Goal: Task Accomplishment & Management: Complete application form

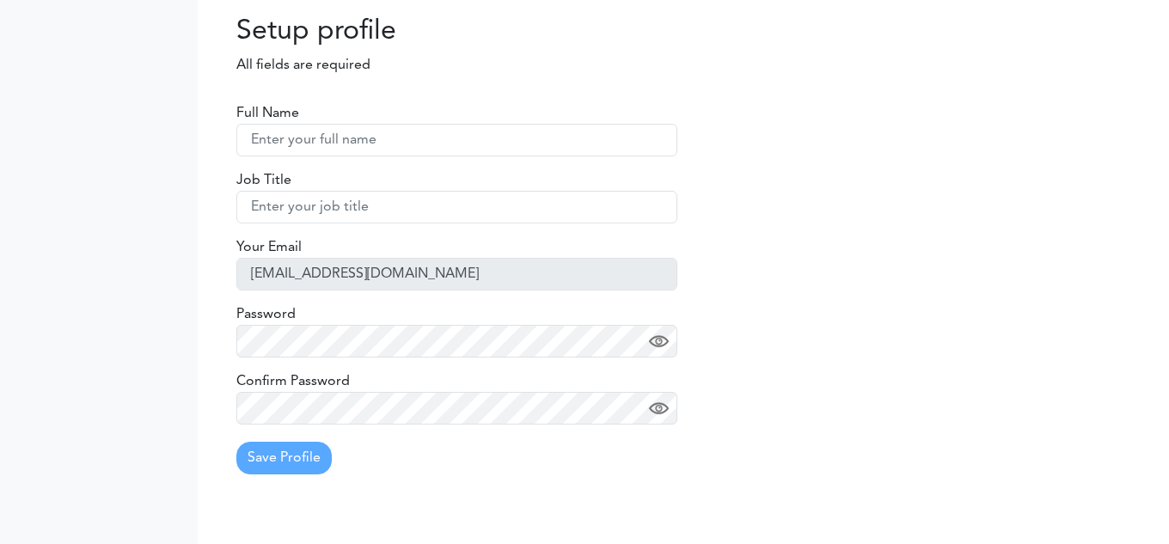
click at [330, 136] on input "text" at bounding box center [456, 140] width 441 height 33
type input "testUser3"
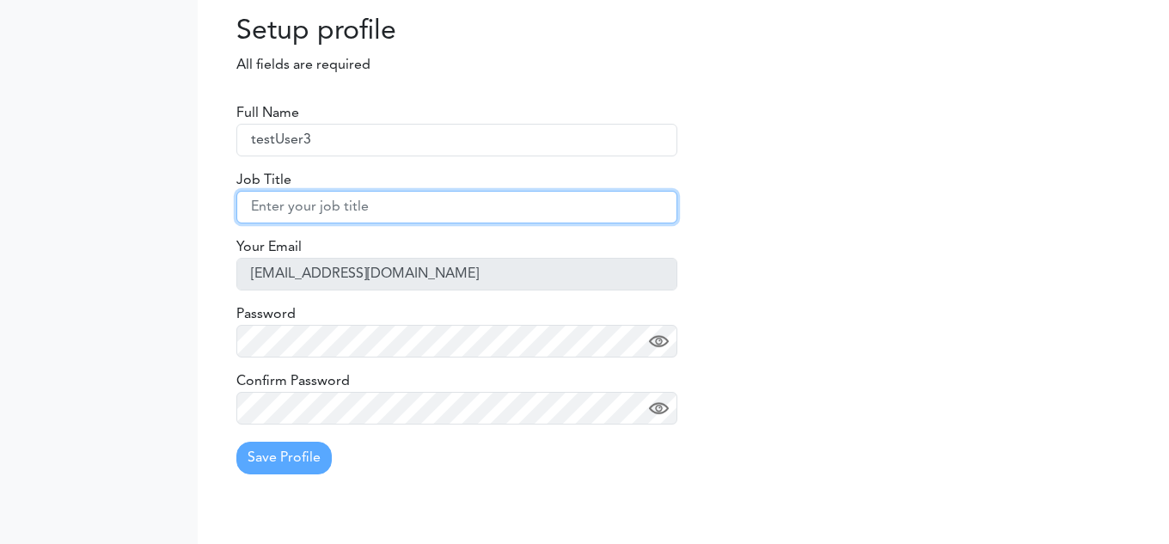
click at [346, 199] on input "text" at bounding box center [456, 207] width 441 height 33
type input "QA"
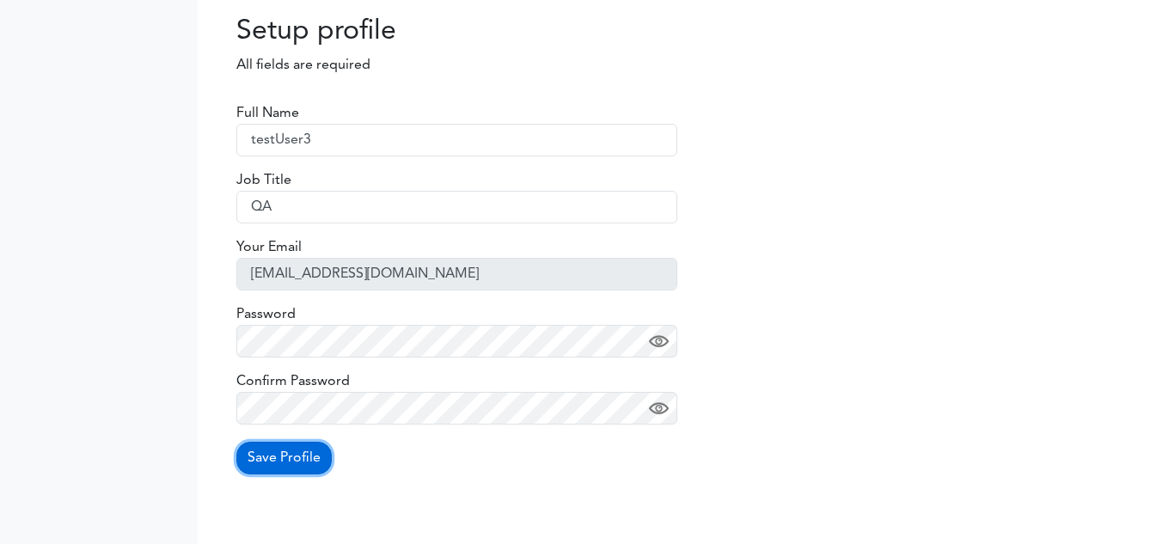
click at [301, 455] on button "Save Profile" at bounding box center [283, 458] width 95 height 33
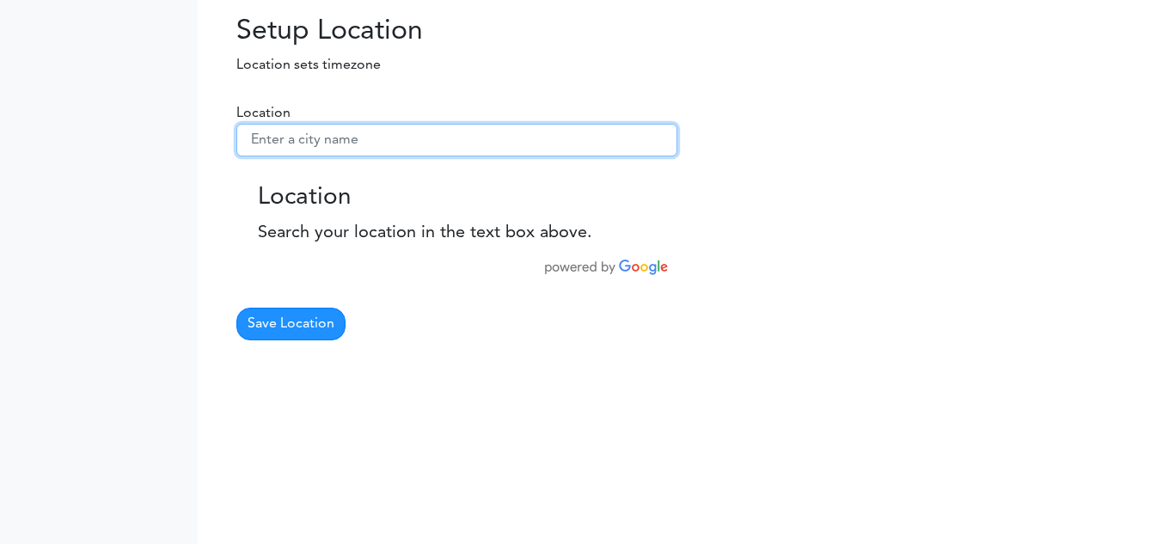
click at [360, 138] on input "text" at bounding box center [456, 140] width 441 height 33
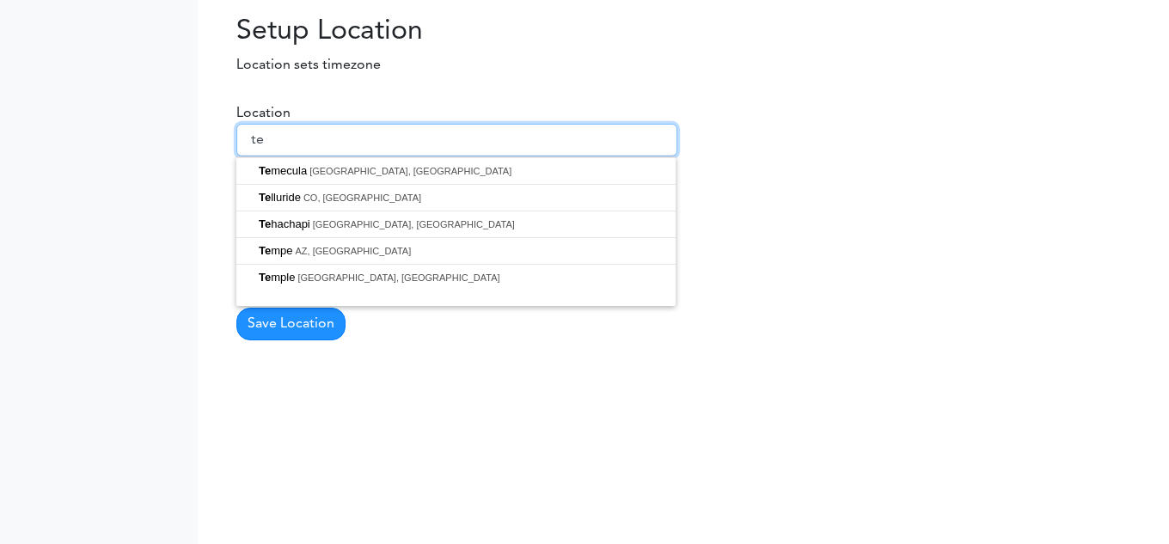
type input "t"
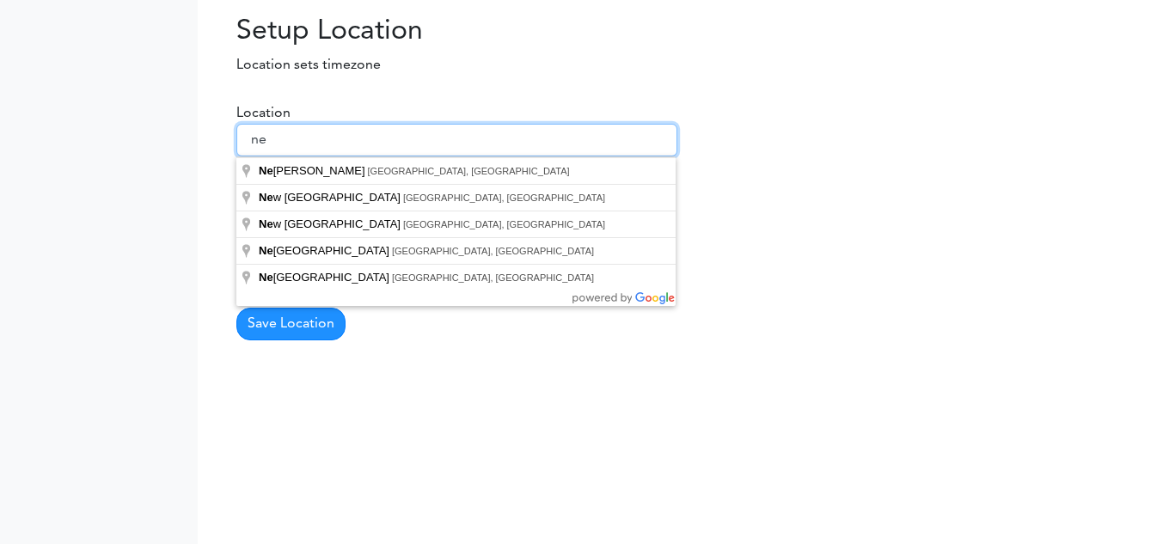
type input "n"
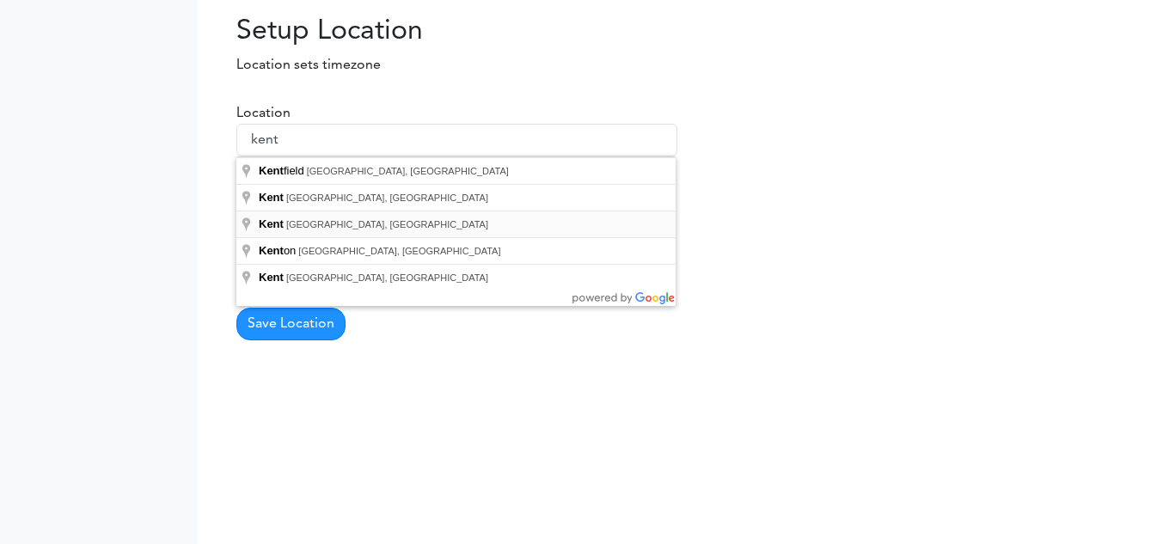
type input "[GEOGRAPHIC_DATA], [GEOGRAPHIC_DATA], [GEOGRAPHIC_DATA]"
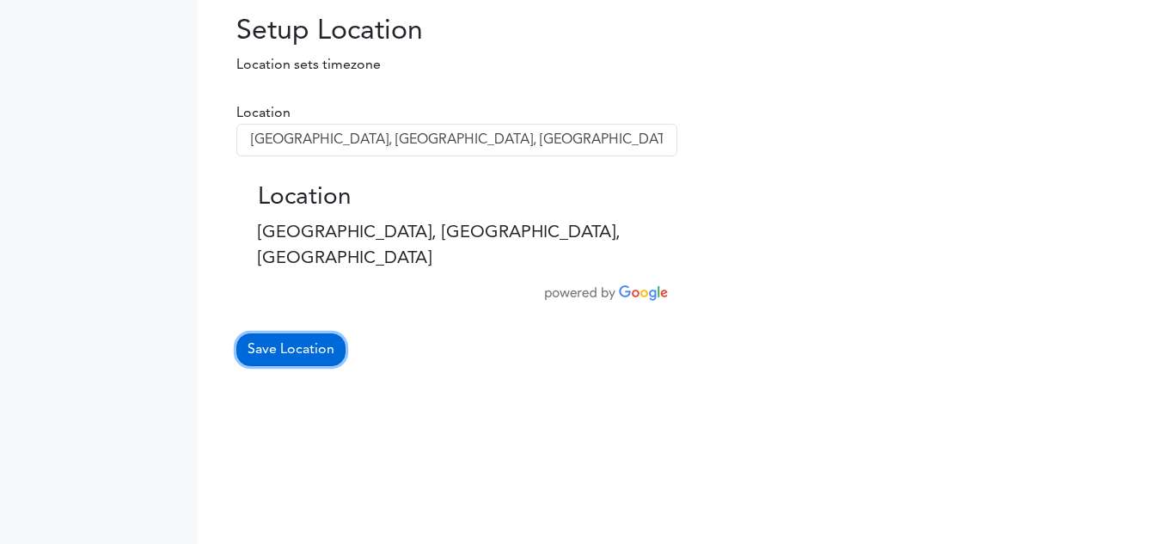
click at [313, 333] on button "Save Location" at bounding box center [290, 349] width 109 height 33
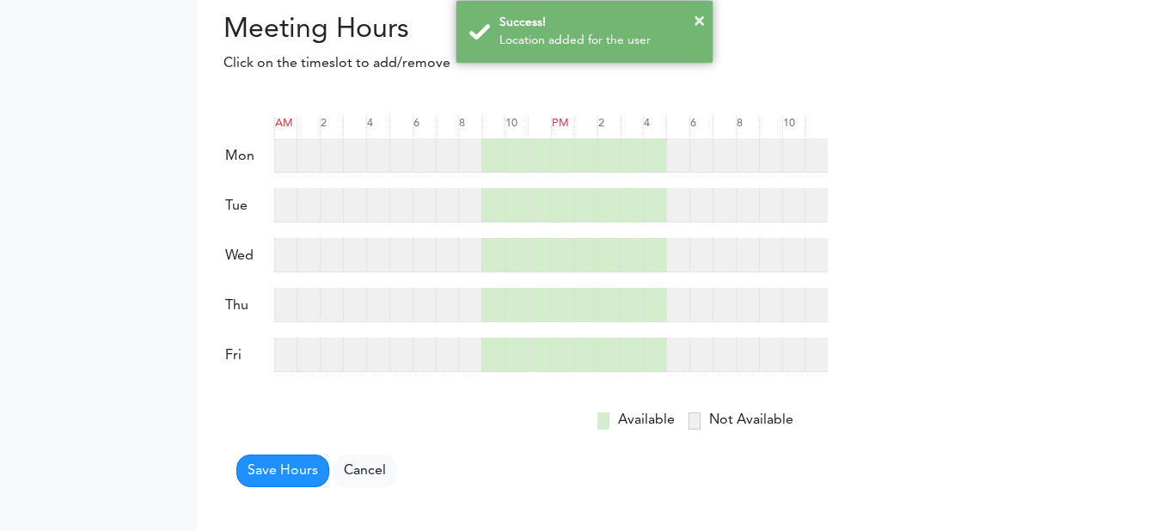
click at [676, 164] on div at bounding box center [677, 155] width 23 height 34
click at [292, 471] on button "Save Hours" at bounding box center [282, 471] width 93 height 33
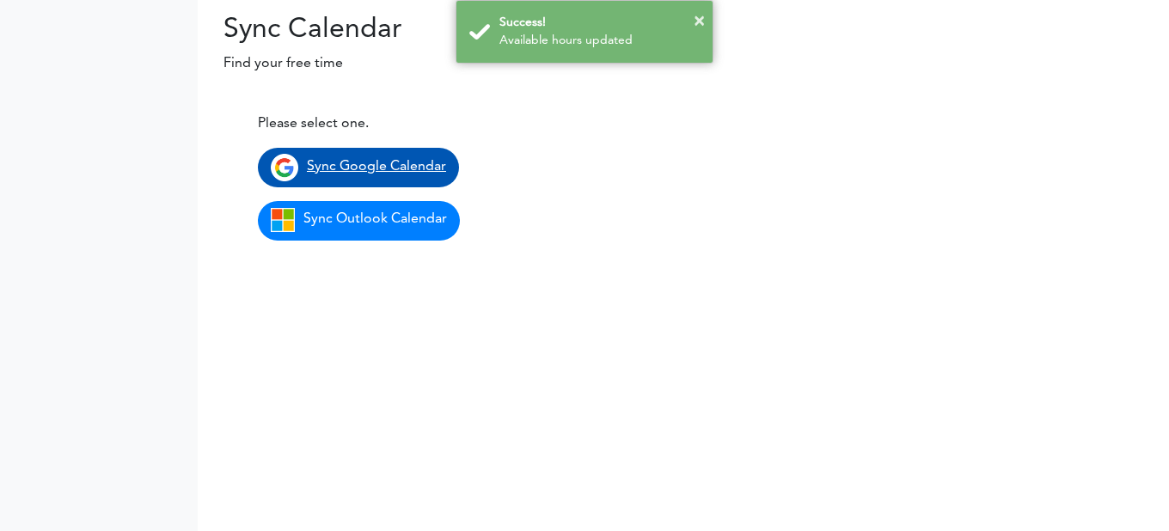
click at [395, 160] on span "Sync Google Calendar" at bounding box center [376, 167] width 139 height 14
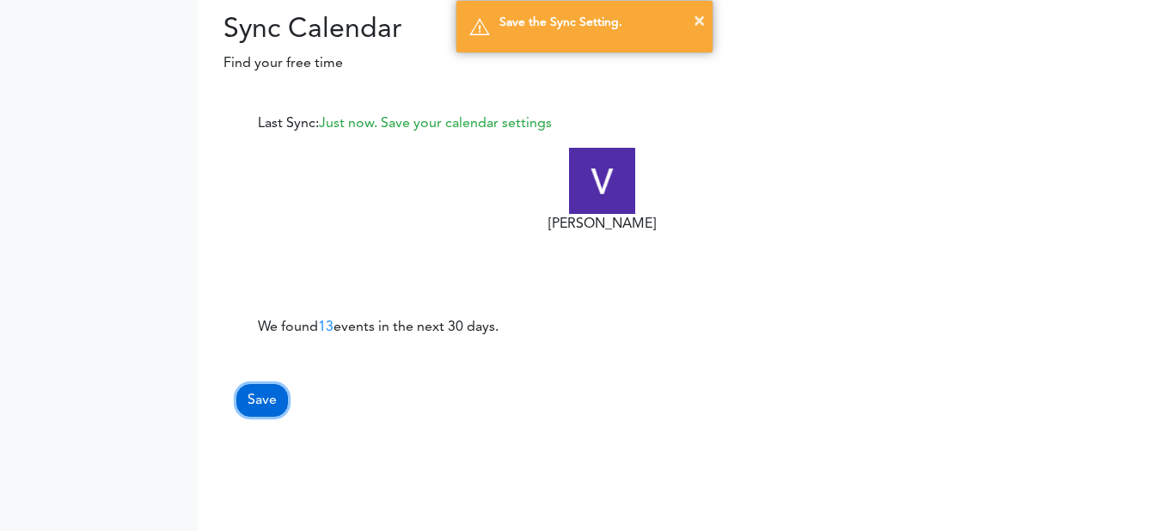
click at [265, 404] on button "Save" at bounding box center [262, 400] width 52 height 33
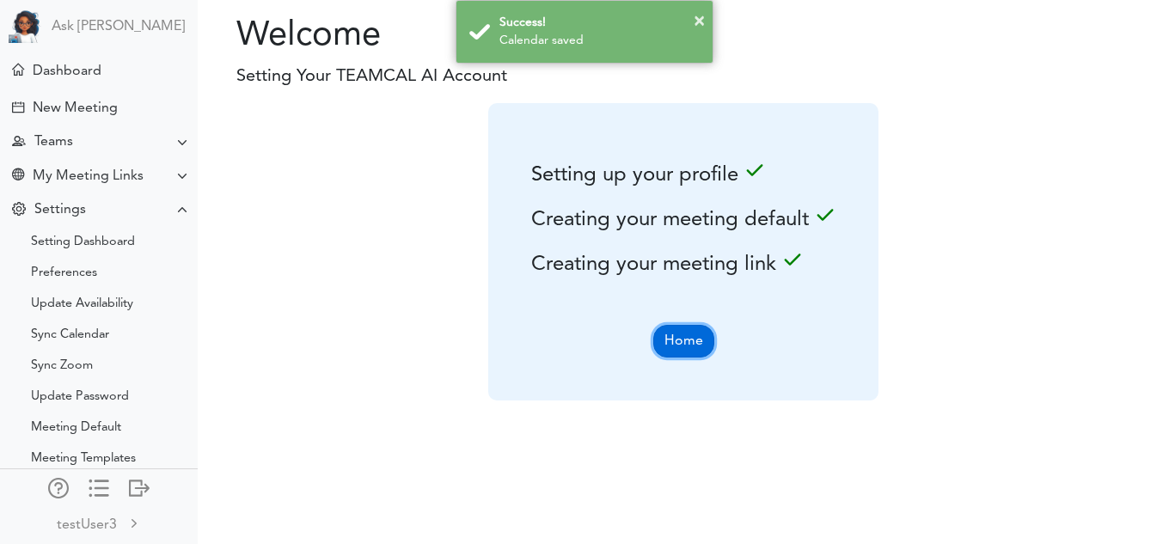
click at [688, 353] on button "Home" at bounding box center [683, 341] width 61 height 33
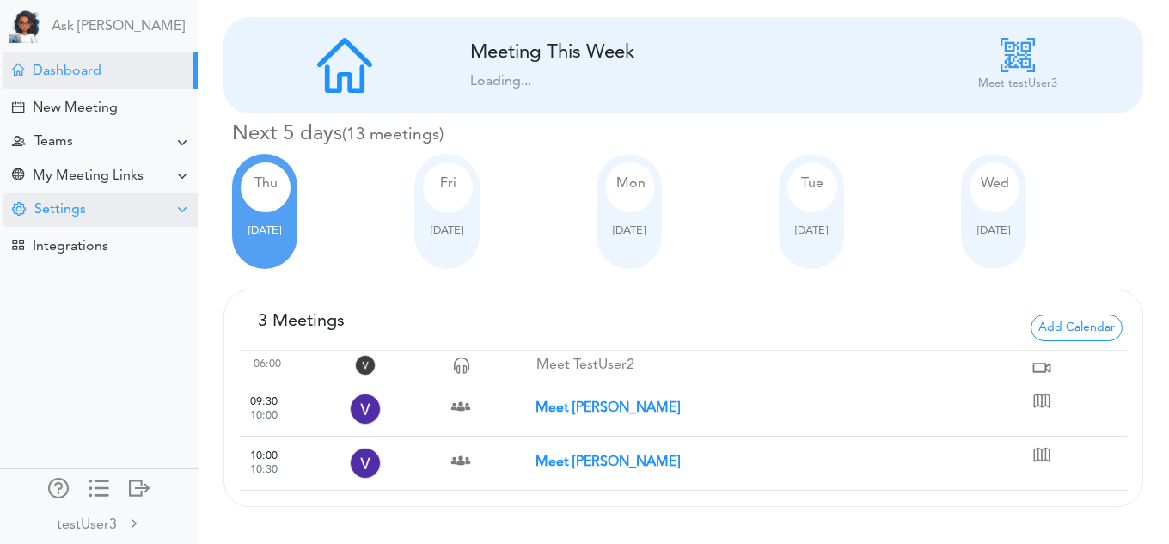
click at [149, 219] on div "Settings" at bounding box center [100, 210] width 194 height 34
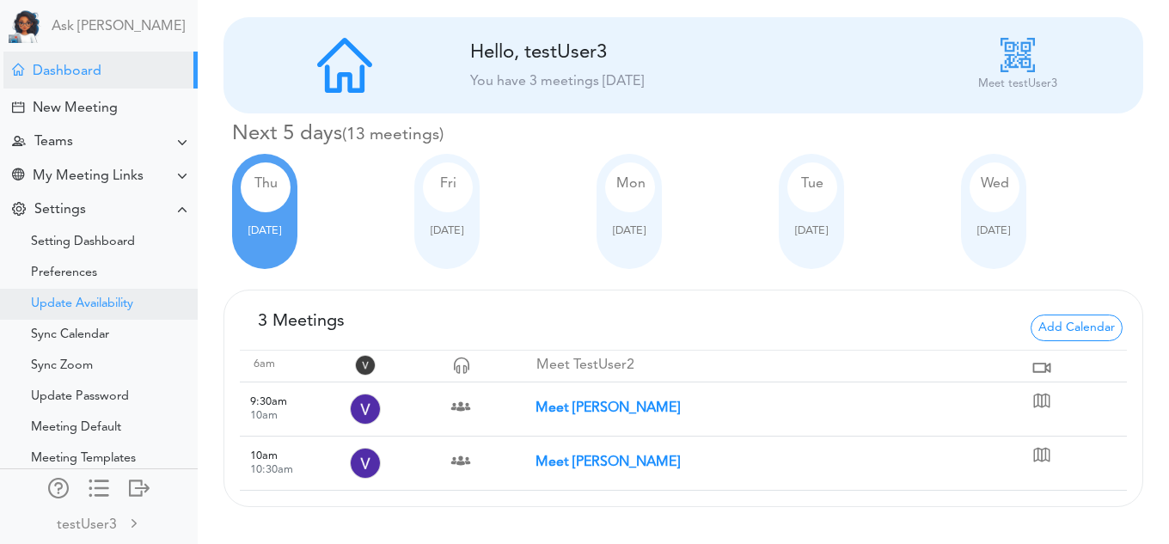
click at [102, 309] on div "Update Availability" at bounding box center [82, 304] width 102 height 9
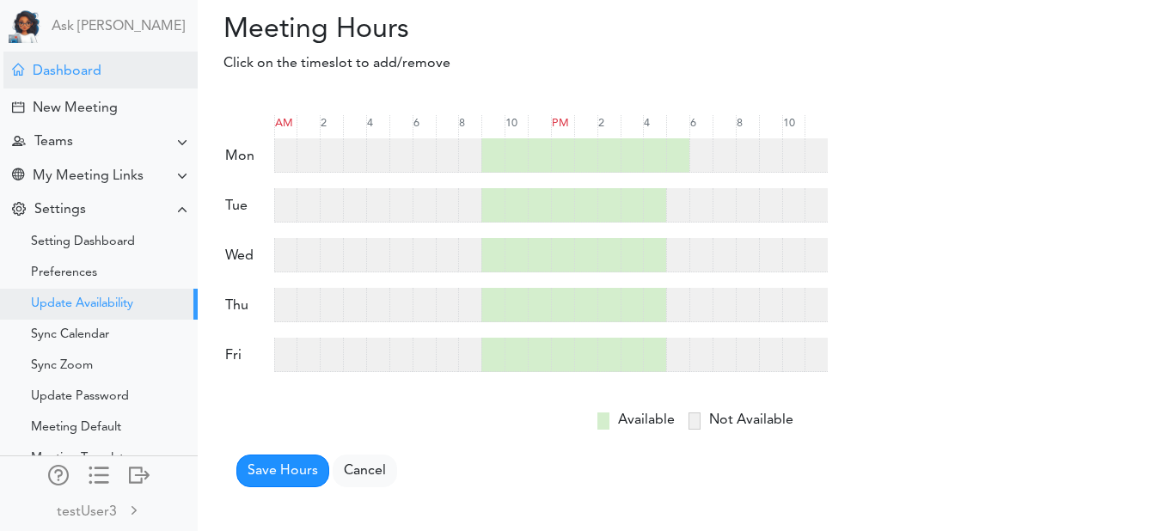
click at [125, 81] on div "Dashboard" at bounding box center [100, 70] width 194 height 37
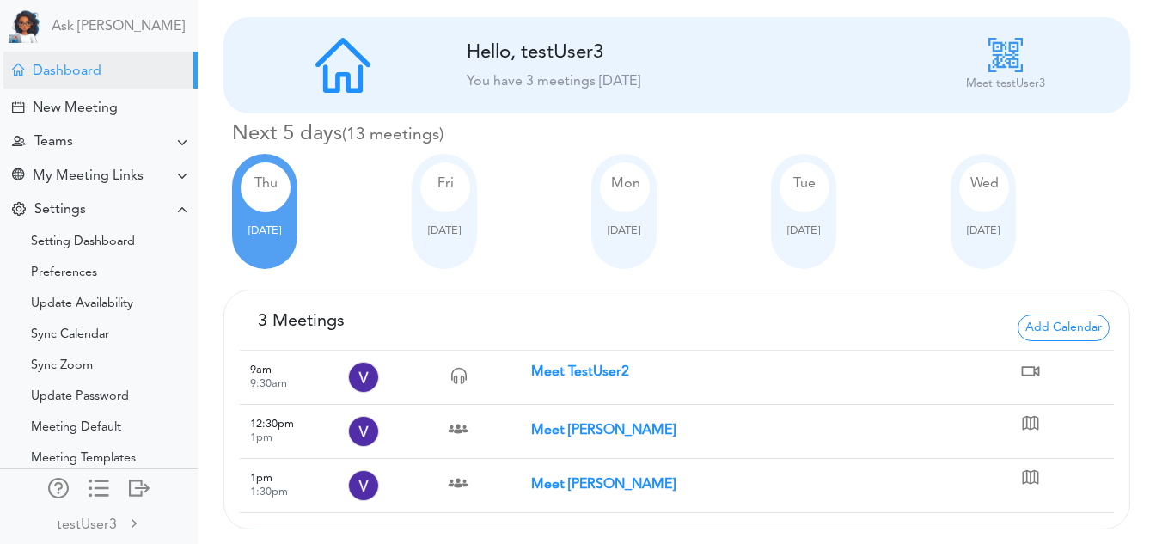
click at [465, 217] on div at bounding box center [444, 217] width 48 height 10
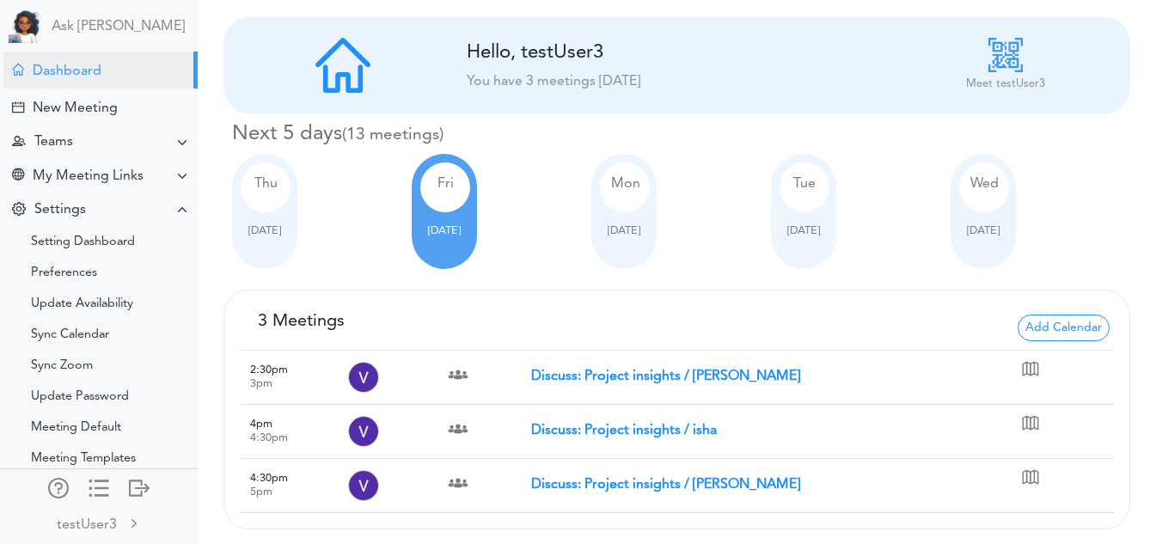
scroll to position [7, 0]
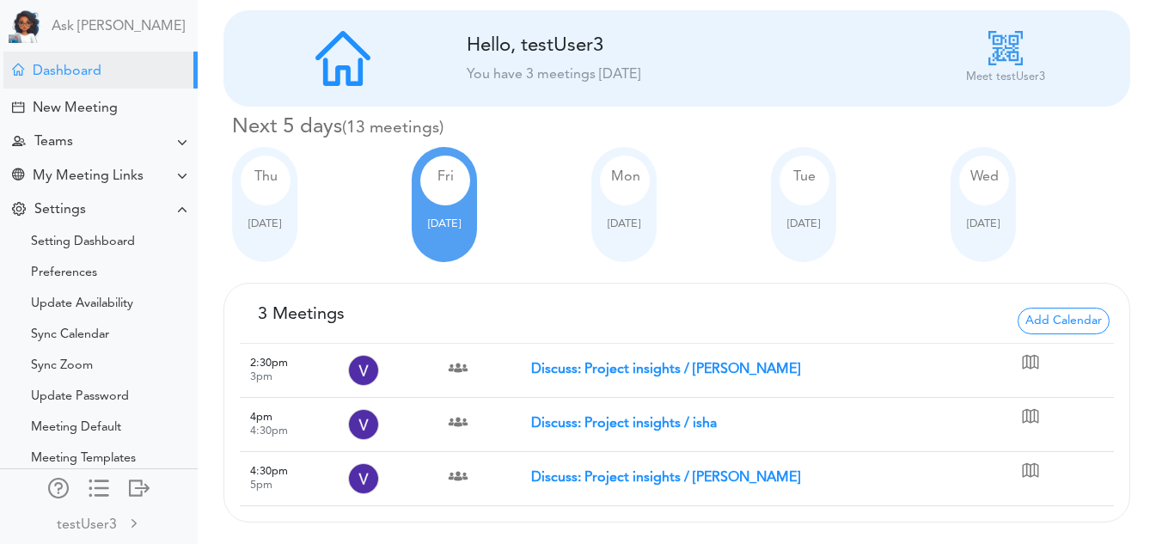
click at [286, 220] on div "Thu Oct 02" at bounding box center [264, 204] width 65 height 115
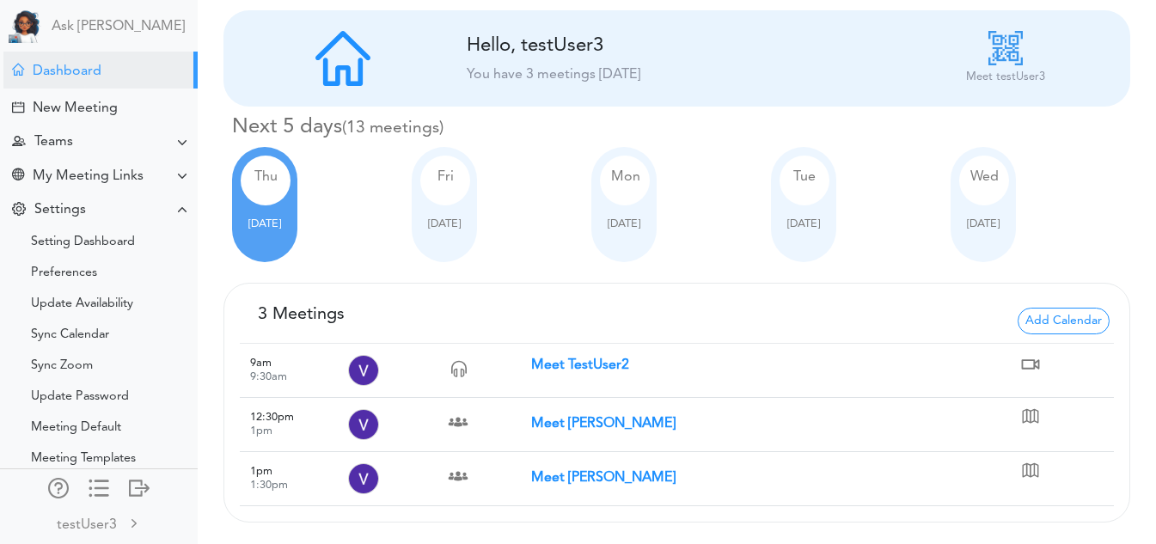
click at [526, 364] on td at bounding box center [482, 370] width 97 height 54
click at [544, 364] on strong "Meet TestUser2" at bounding box center [580, 365] width 98 height 14
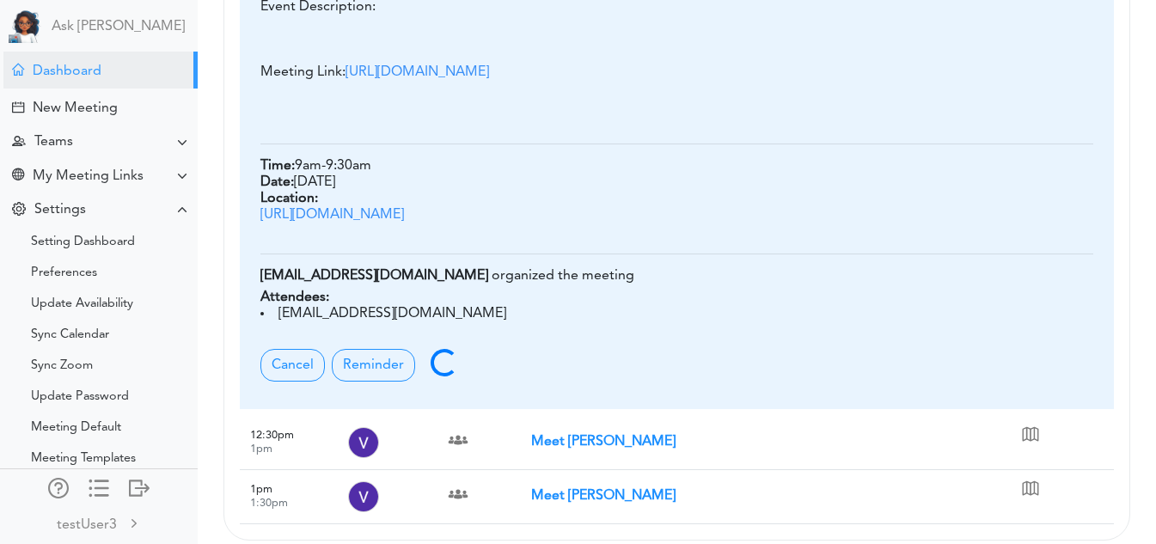
scroll to position [509, 0]
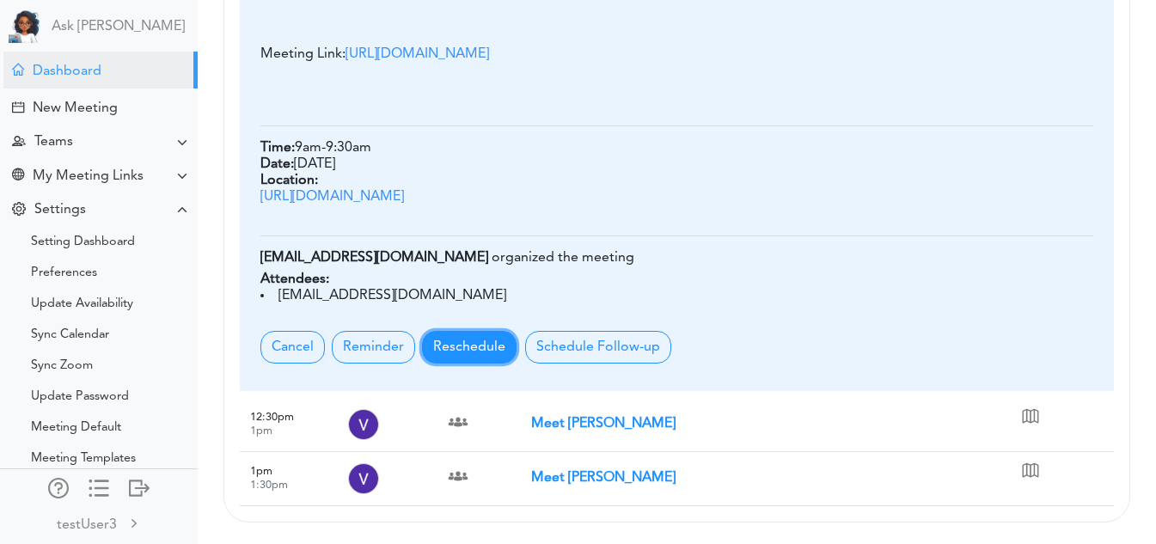
click at [480, 359] on button "Reschedule" at bounding box center [469, 347] width 95 height 33
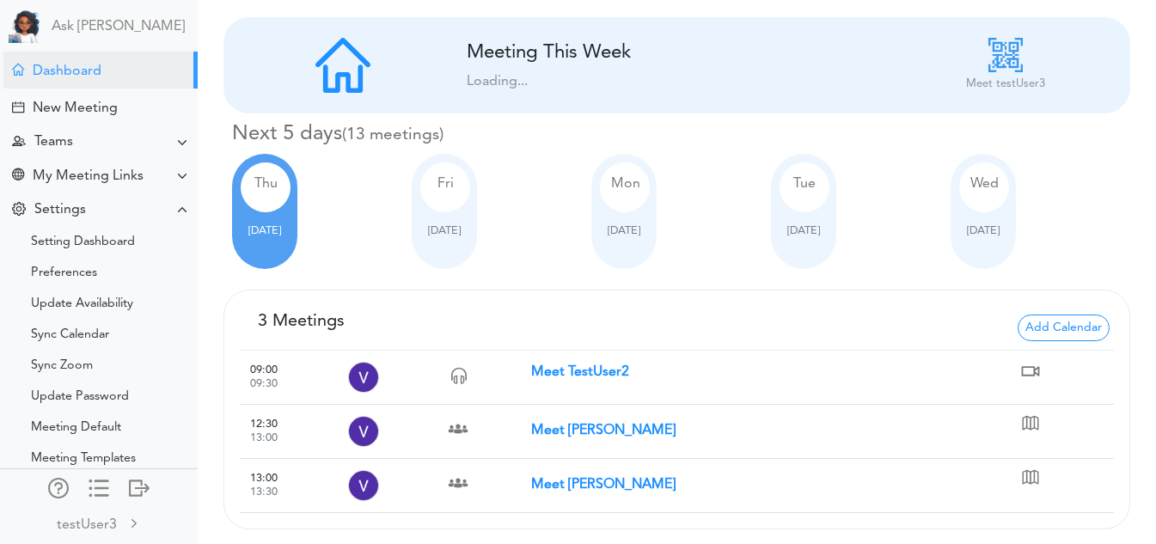
scroll to position [7, 0]
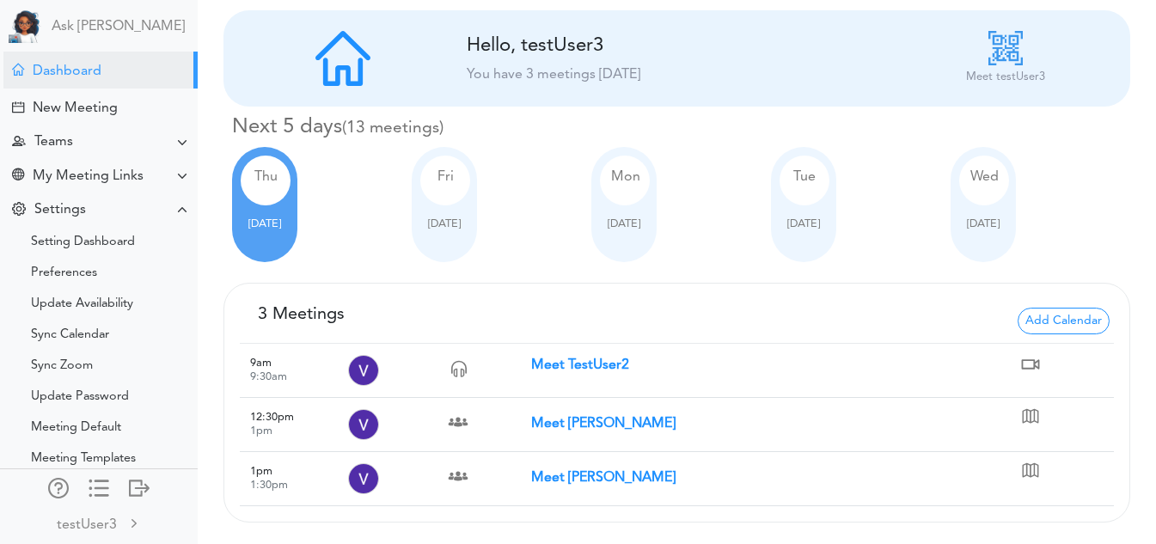
click at [605, 372] on strong "Meet TestUser2" at bounding box center [580, 365] width 98 height 14
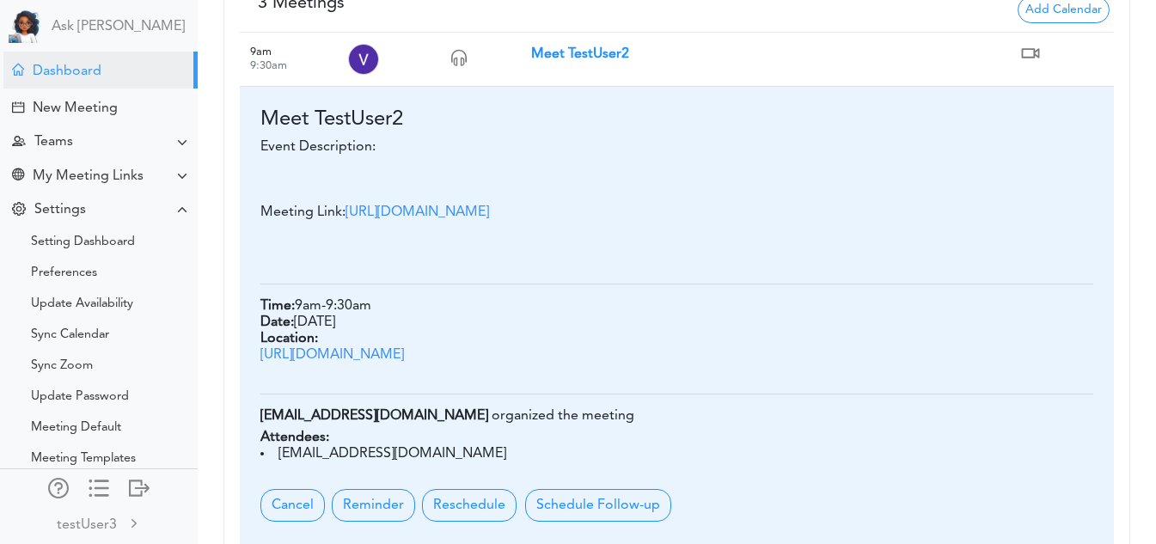
scroll to position [509, 0]
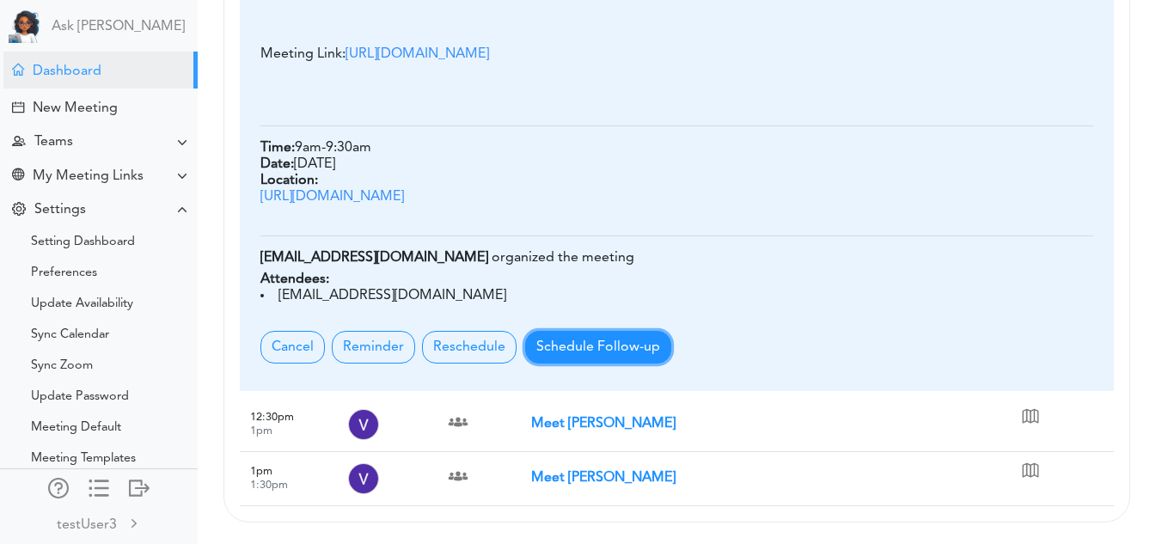
click at [613, 338] on button "Schedule Follow-up" at bounding box center [598, 347] width 146 height 33
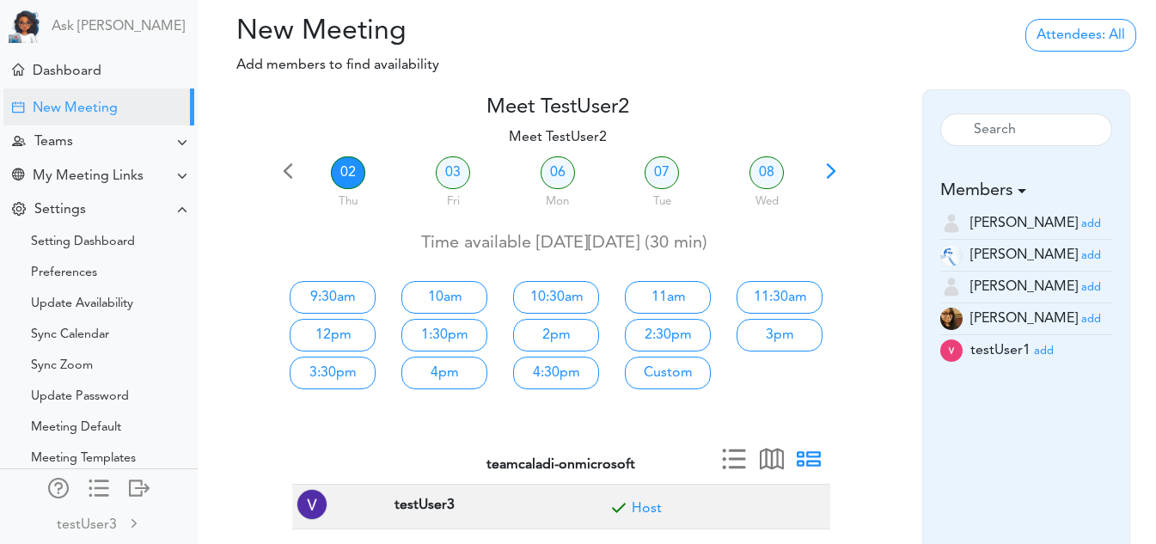
click at [235, 261] on div at bounding box center [247, 246] width 57 height 303
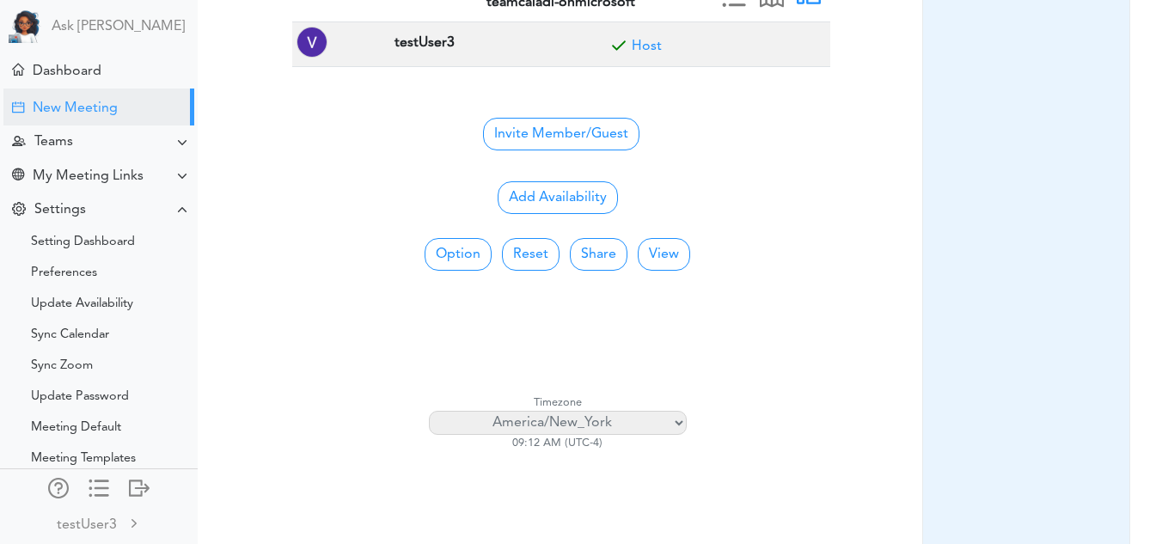
scroll to position [483, 0]
